Goal: Information Seeking & Learning: Learn about a topic

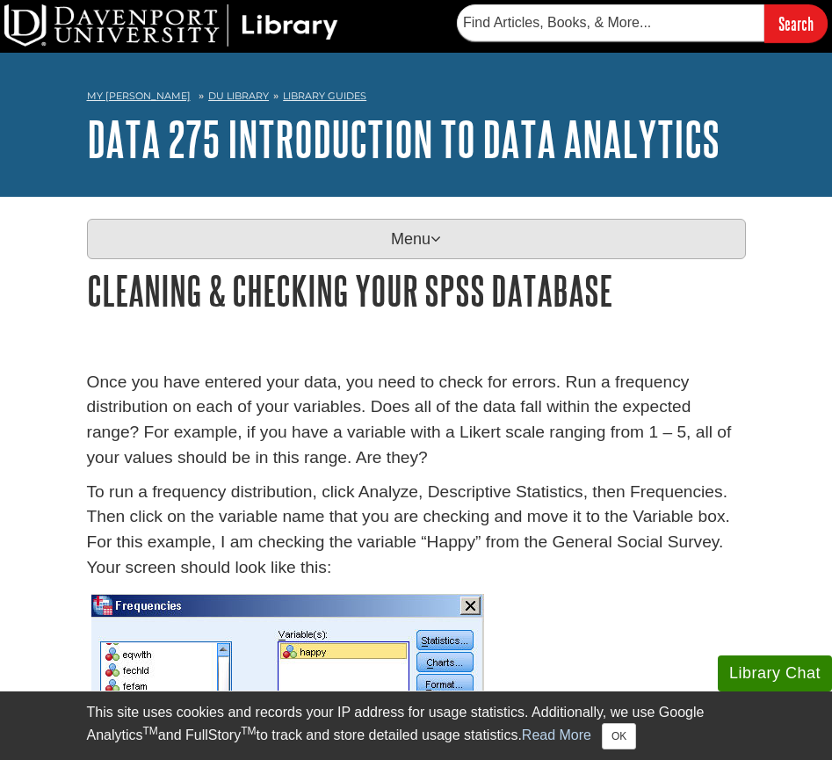
click at [407, 233] on p "Menu" at bounding box center [416, 239] width 659 height 40
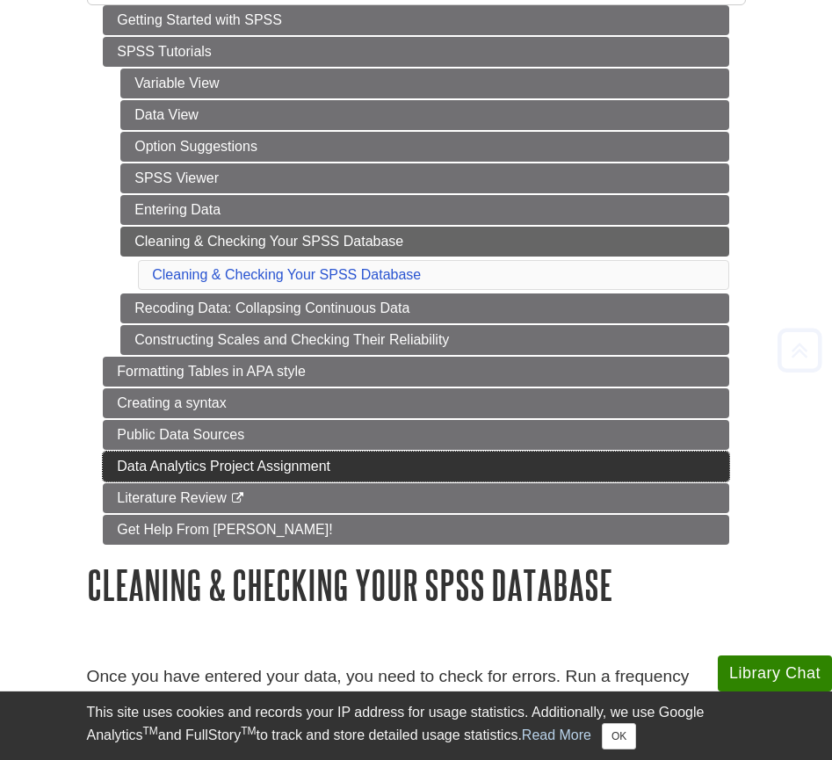
scroll to position [343, 0]
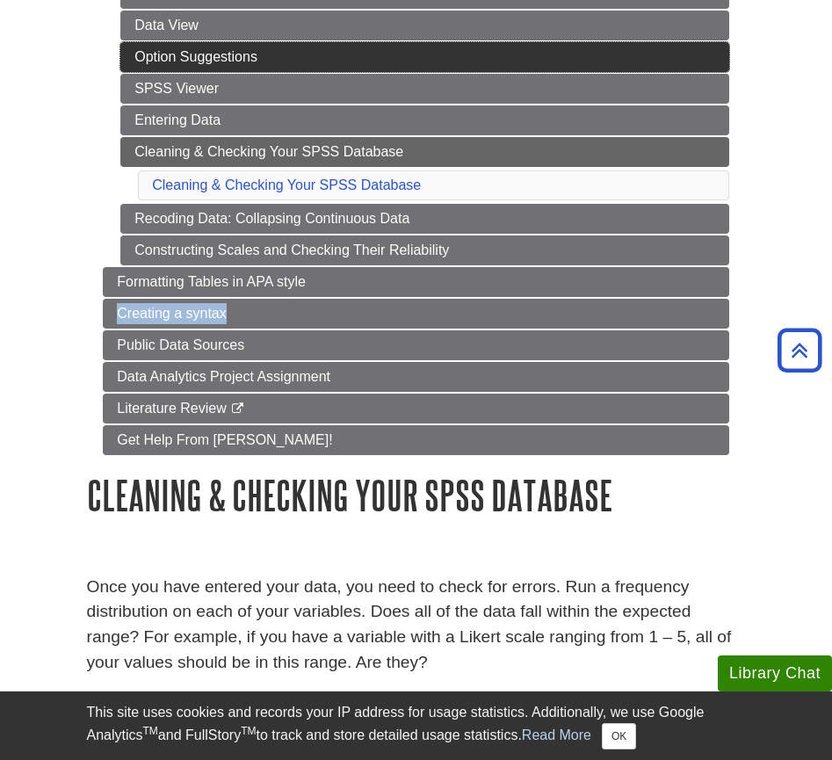
click at [193, 70] on link "Option Suggestions" at bounding box center [424, 57] width 609 height 30
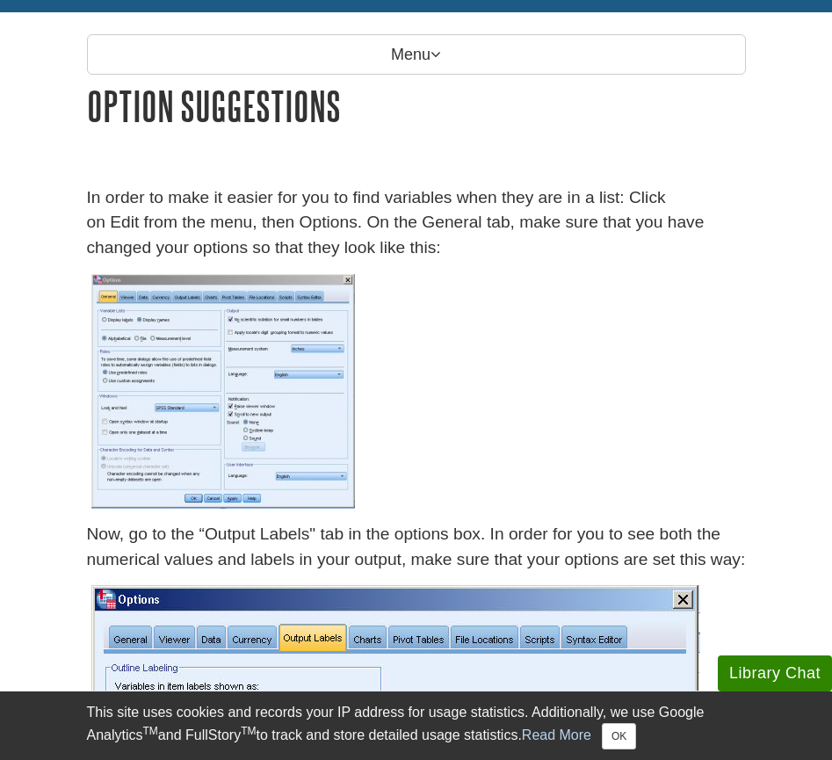
scroll to position [275, 0]
